Goal: Contribute content: Add original content to the website for others to see

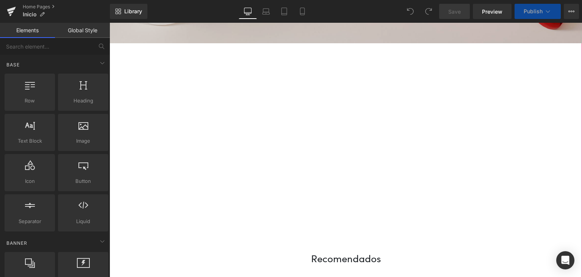
scroll to position [38, 0]
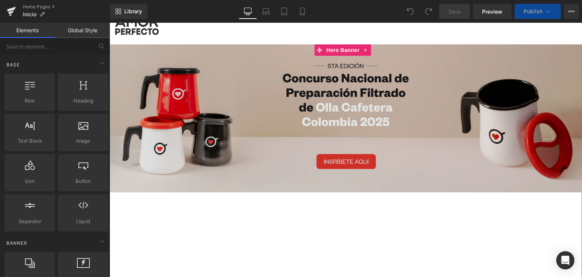
click at [220, 94] on img at bounding box center [346, 118] width 473 height 148
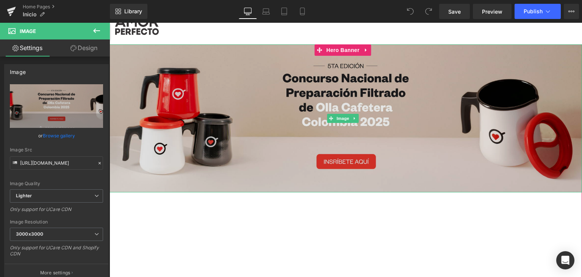
click at [263, 113] on img at bounding box center [346, 118] width 473 height 148
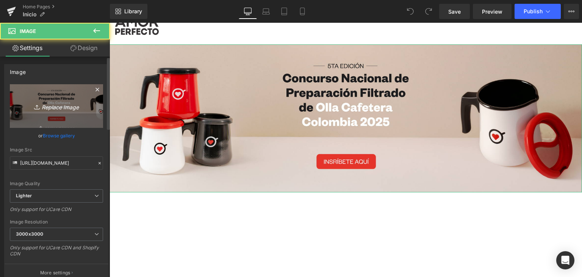
click at [64, 96] on link "Replace Image" at bounding box center [56, 106] width 93 height 44
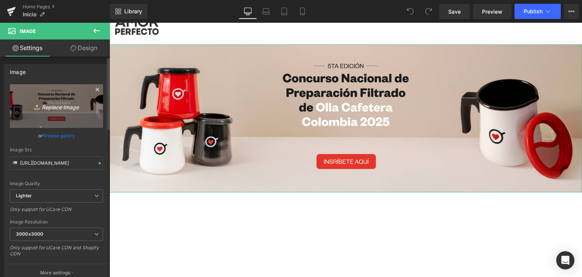
type input "C:\fakepath\Banner-WEB-APCampeonato-nacional-de-olla.png"
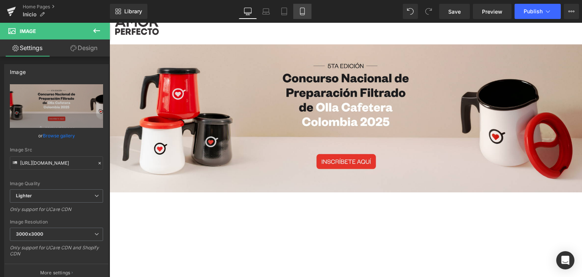
click at [302, 14] on icon at bounding box center [302, 14] width 4 height 0
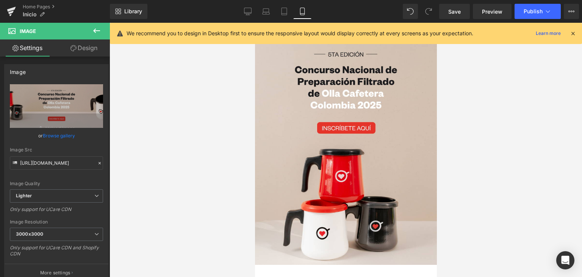
scroll to position [0, 0]
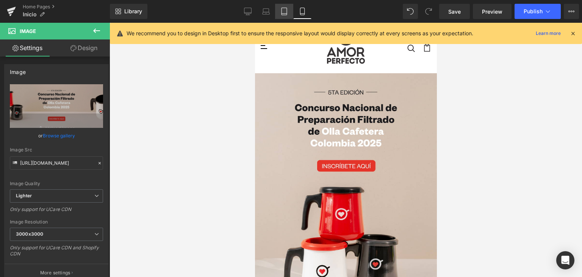
click at [285, 10] on icon at bounding box center [284, 12] width 8 height 8
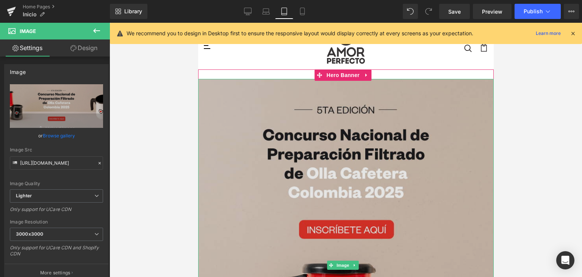
click at [239, 162] on img at bounding box center [346, 265] width 296 height 373
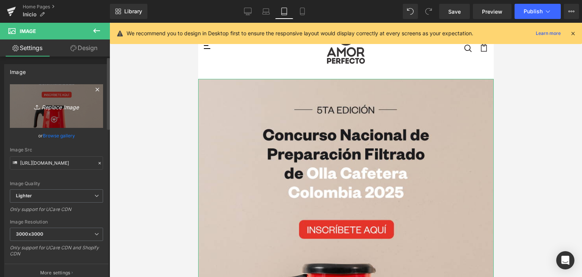
click at [58, 108] on icon "Replace Image" at bounding box center [56, 105] width 61 height 9
type input "C:\fakepath\Banner-MOVIL_AP_Campeonato-nacional-de-olla (1).png"
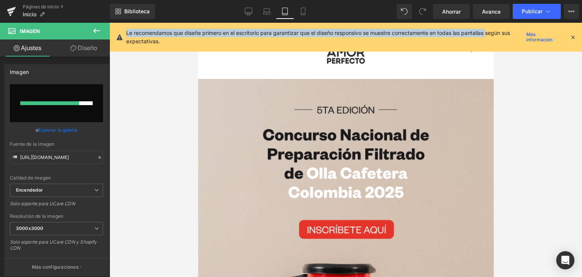
drag, startPoint x: 126, startPoint y: 33, endPoint x: 489, endPoint y: 31, distance: 363.1
click at [489, 31] on div "Le recomendamos que diseñe primero en el escritorio para garantizar que el dise…" at bounding box center [346, 37] width 472 height 29
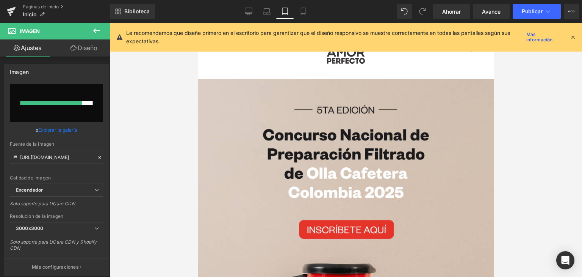
click at [517, 106] on div at bounding box center [346, 150] width 473 height 254
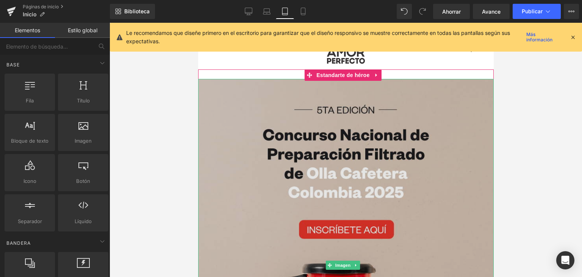
click at [289, 106] on img at bounding box center [346, 265] width 296 height 373
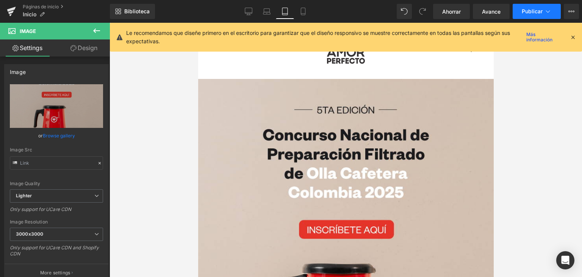
click at [521, 7] on button "Publicar" at bounding box center [537, 11] width 48 height 15
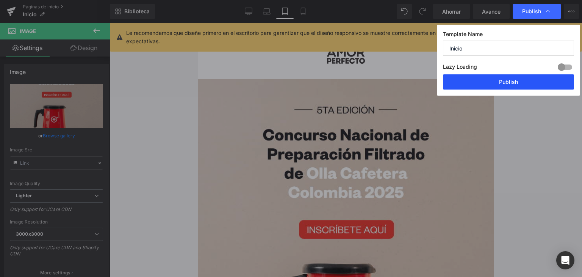
click at [493, 82] on button "Publish" at bounding box center [508, 81] width 131 height 15
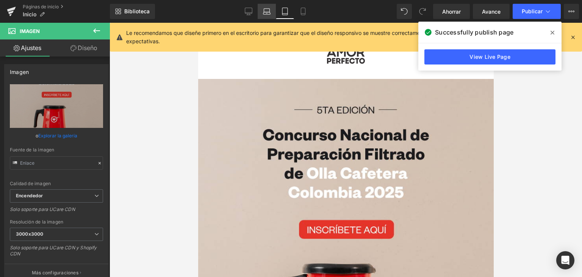
click at [265, 11] on icon at bounding box center [267, 12] width 8 height 8
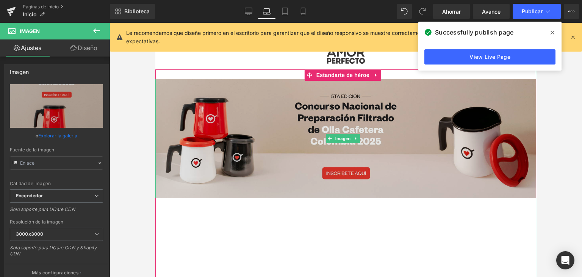
click at [217, 109] on img at bounding box center [345, 138] width 381 height 119
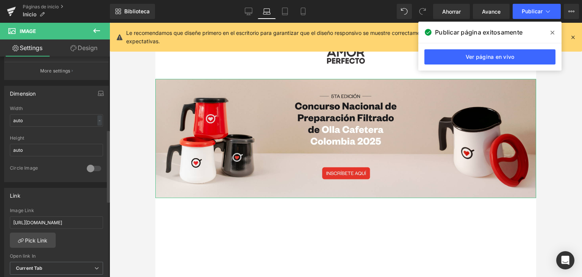
scroll to position [265, 0]
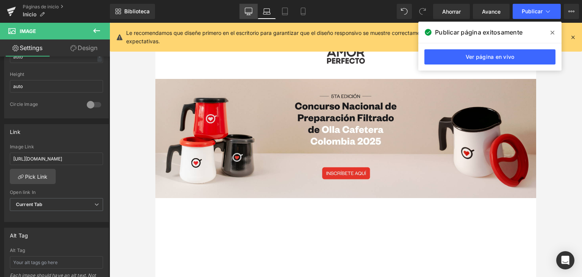
click at [255, 12] on link "De oficina" at bounding box center [249, 11] width 18 height 15
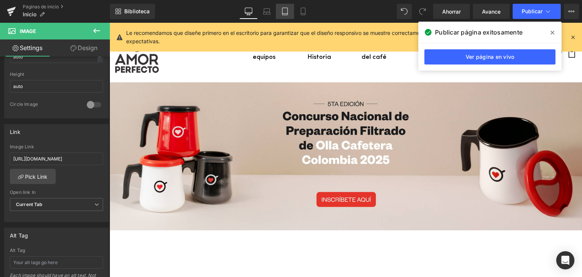
scroll to position [3, 0]
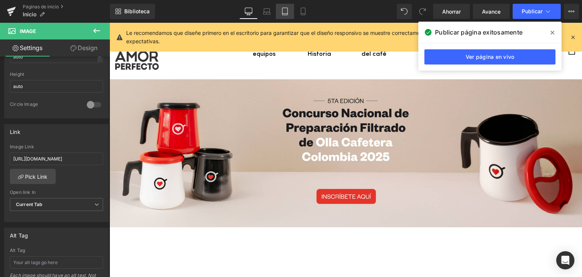
click at [286, 11] on icon at bounding box center [285, 12] width 8 height 8
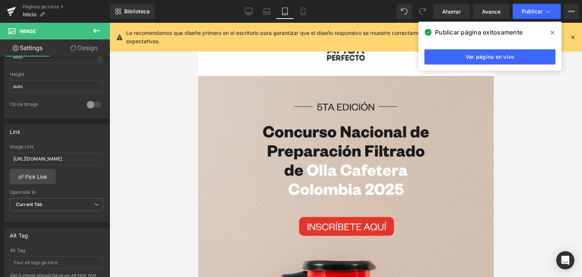
scroll to position [0, 0]
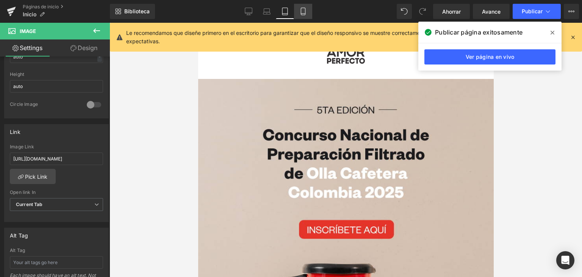
drag, startPoint x: 299, startPoint y: 8, endPoint x: 306, endPoint y: 13, distance: 9.5
click at [299, 8] on icon at bounding box center [303, 12] width 8 height 8
